Goal: Transaction & Acquisition: Obtain resource

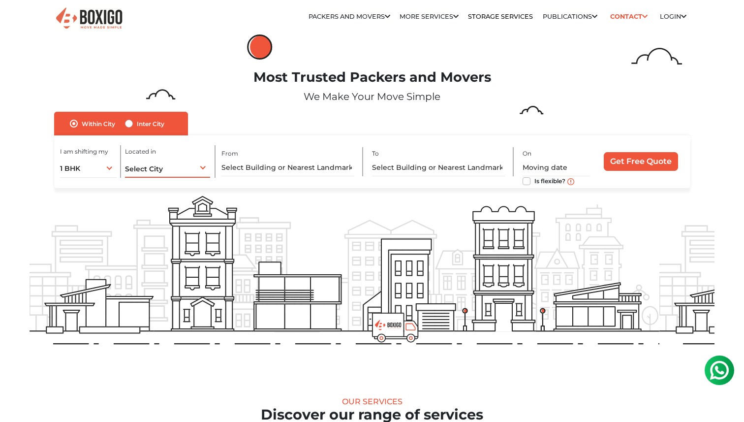
click at [160, 172] on span "Select City" at bounding box center [144, 168] width 38 height 9
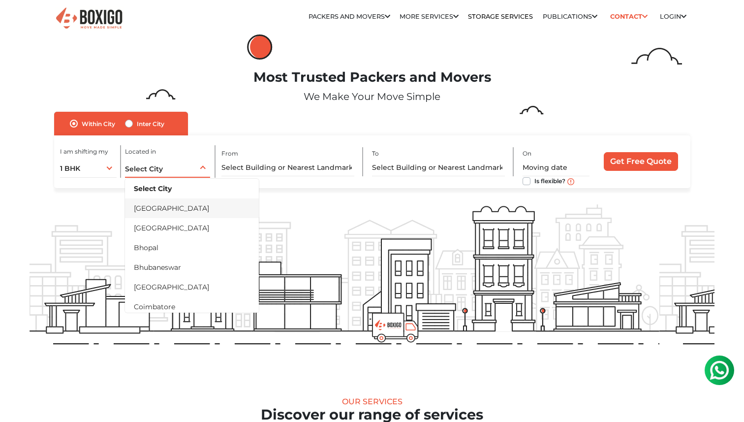
click at [178, 209] on li "[GEOGRAPHIC_DATA]" at bounding box center [192, 208] width 134 height 20
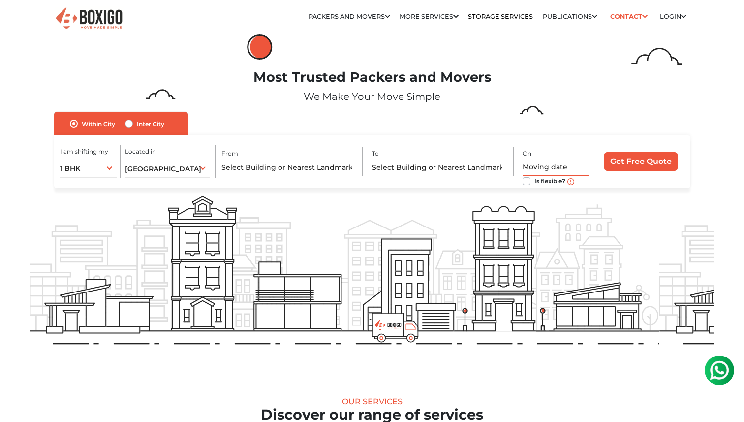
click at [568, 167] on input "text" at bounding box center [555, 167] width 67 height 17
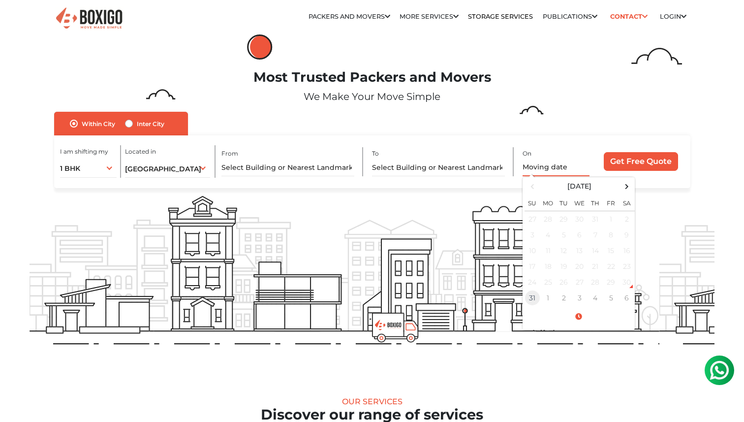
click at [531, 301] on td "31" at bounding box center [532, 298] width 16 height 16
type input "[DATE] 2:48 PM"
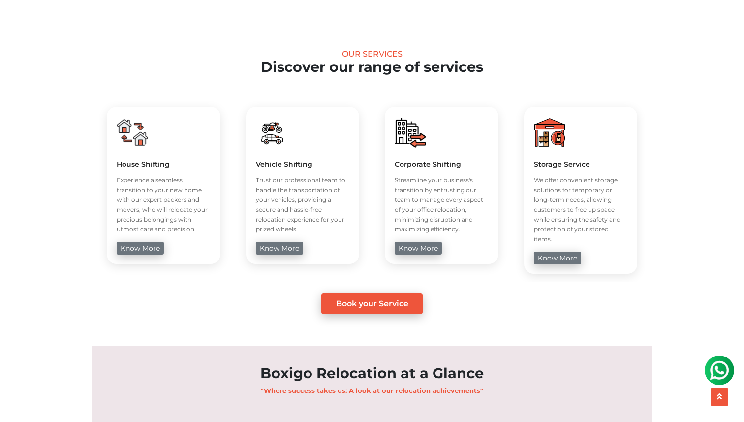
scroll to position [408, 0]
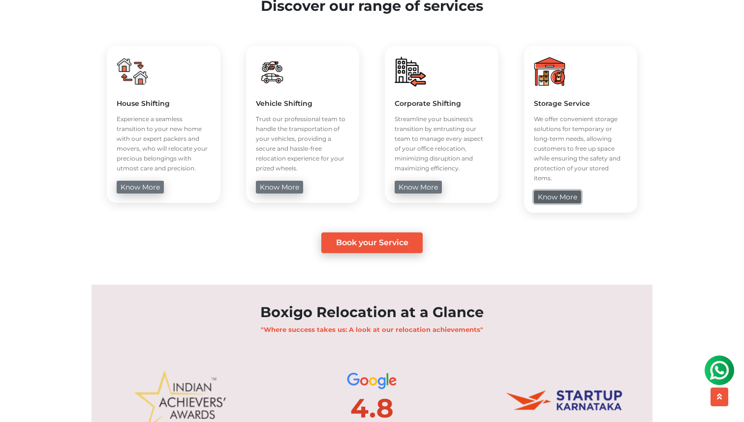
click at [559, 190] on link "know more" at bounding box center [557, 196] width 47 height 13
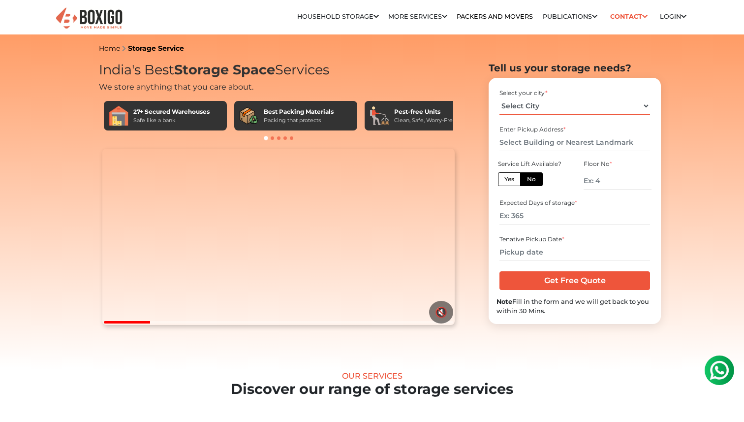
click at [610, 111] on select "Select City [GEOGRAPHIC_DATA] [GEOGRAPHIC_DATA] [GEOGRAPHIC_DATA] [GEOGRAPHIC_D…" at bounding box center [574, 105] width 150 height 17
select select "[GEOGRAPHIC_DATA]"
click at [566, 146] on input "text" at bounding box center [574, 142] width 150 height 17
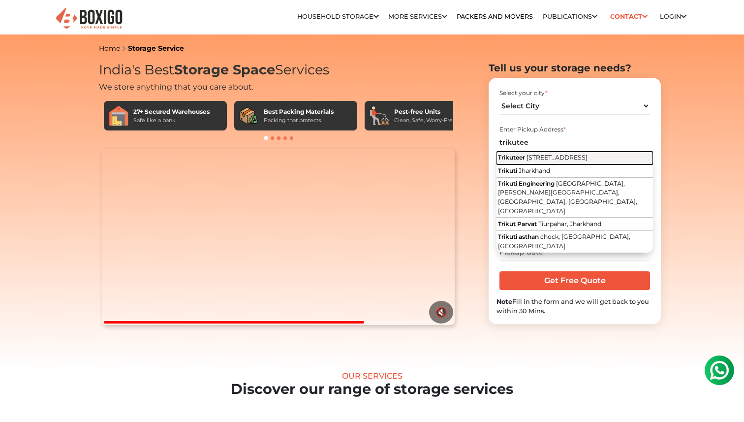
click at [570, 164] on button "Trikuteer [STREET_ADDRESS]" at bounding box center [574, 158] width 156 height 13
type input "Trikuteer, [STREET_ADDRESS]"
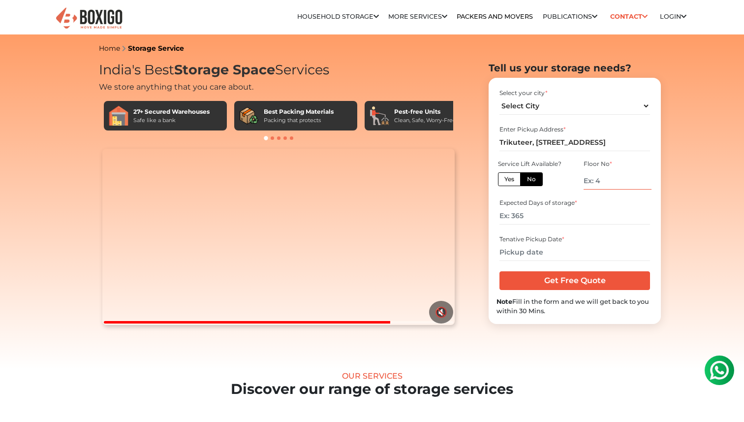
click at [614, 184] on input "number" at bounding box center [617, 180] width 68 height 17
type input "2"
click at [576, 219] on input "number" at bounding box center [574, 215] width 150 height 17
type input "90"
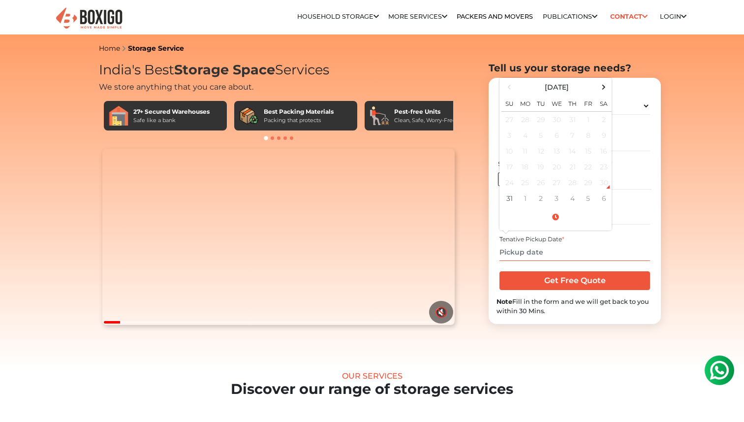
click at [540, 254] on input "text" at bounding box center [574, 251] width 150 height 17
click at [507, 198] on td "31" at bounding box center [509, 198] width 16 height 16
click at [607, 85] on span at bounding box center [603, 86] width 13 height 13
click at [605, 88] on span at bounding box center [603, 86] width 13 height 13
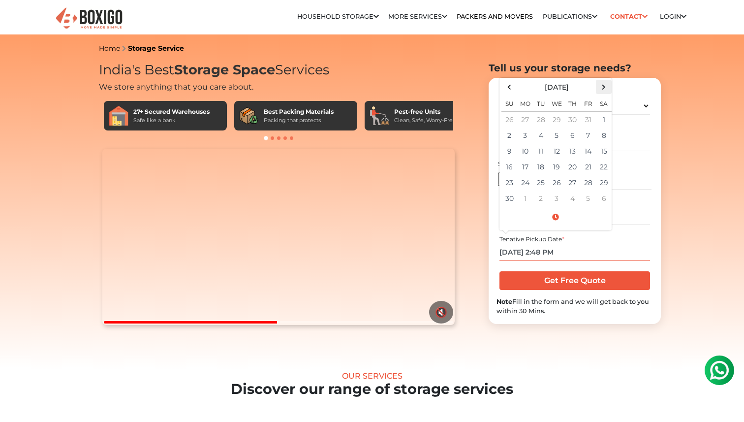
click at [601, 87] on span at bounding box center [603, 86] width 13 height 13
click at [553, 118] on td "3" at bounding box center [556, 120] width 16 height 16
type input "[DATE] 2:48 PM"
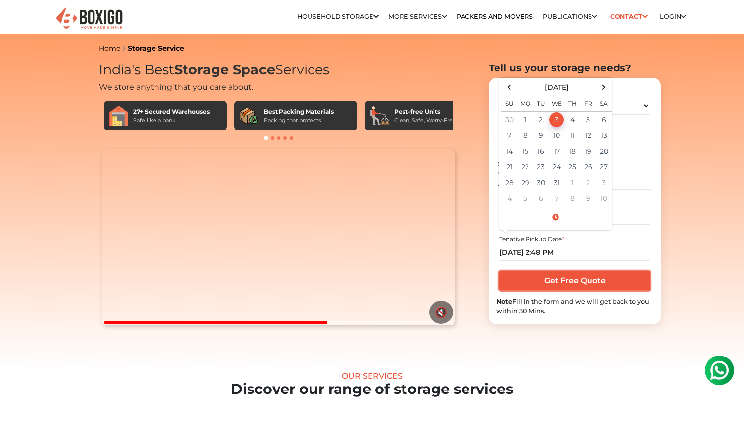
click at [598, 281] on input "Get Free Quote" at bounding box center [574, 280] width 150 height 19
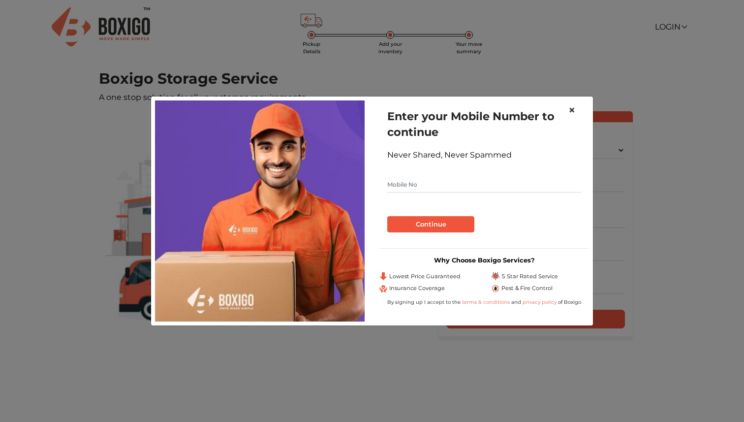
click at [569, 107] on span "×" at bounding box center [571, 110] width 7 height 14
